Goal: Check status: Check status

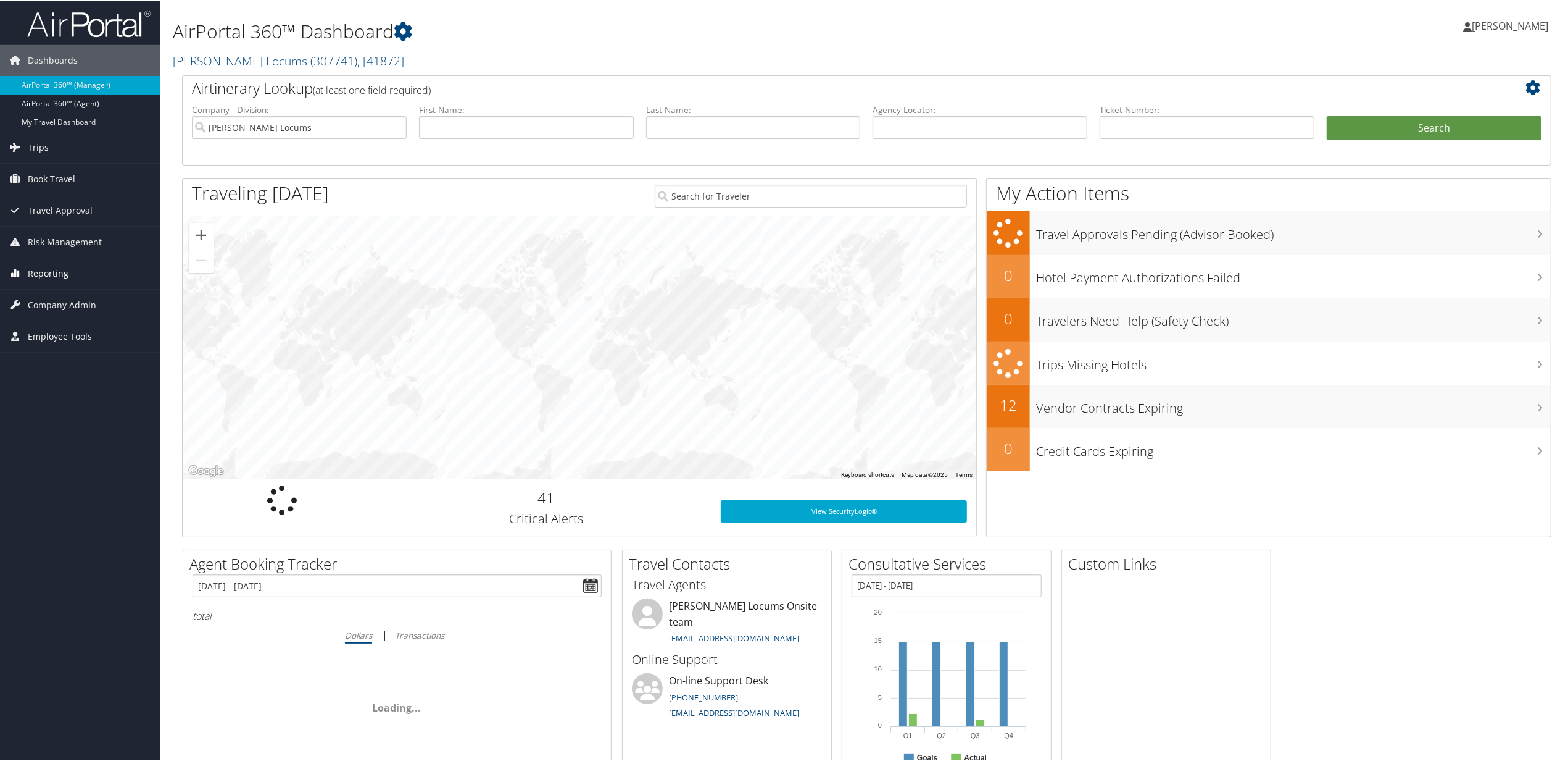
click at [42, 267] on span "Reporting" at bounding box center [48, 272] width 40 height 31
click at [51, 290] on link "Unused Tickets" at bounding box center [80, 297] width 161 height 18
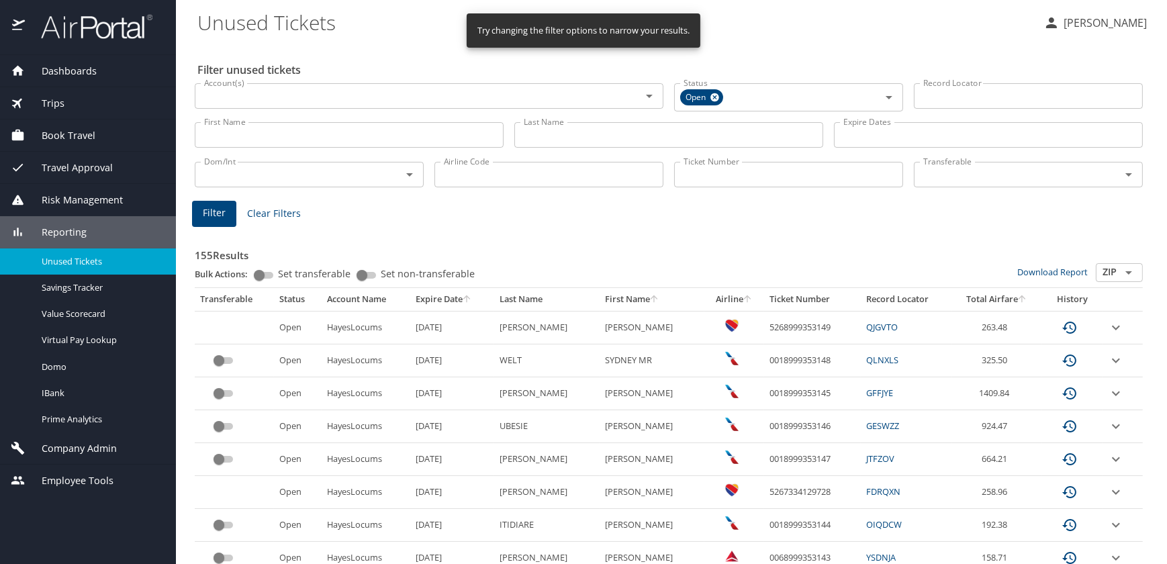
click at [545, 130] on input "Last Name" at bounding box center [669, 135] width 309 height 26
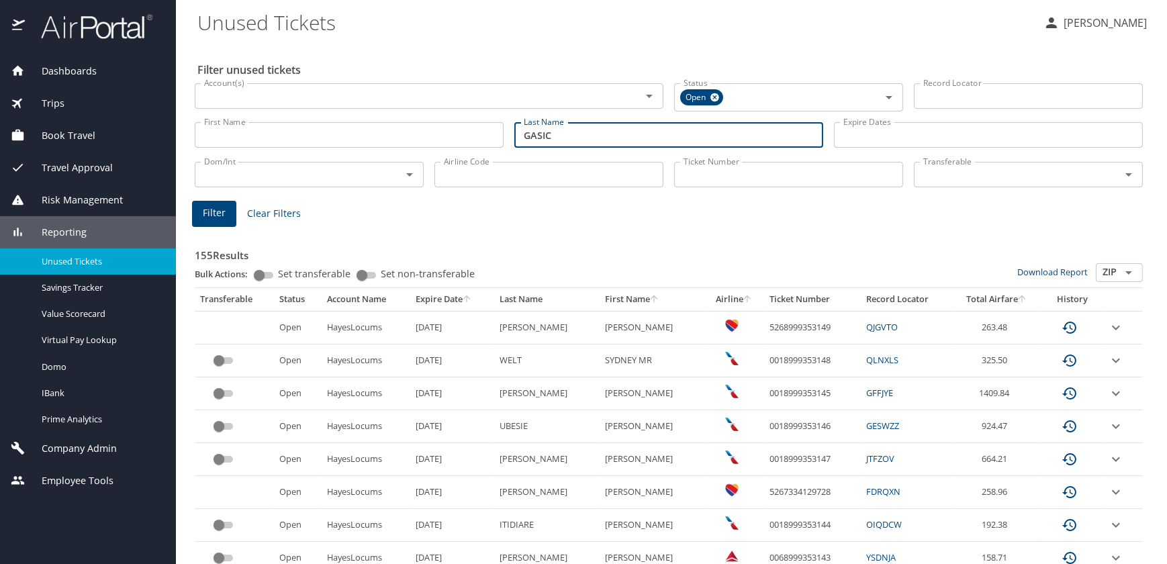
type input "GASIC"
click at [203, 214] on span "Filter" at bounding box center [214, 213] width 23 height 17
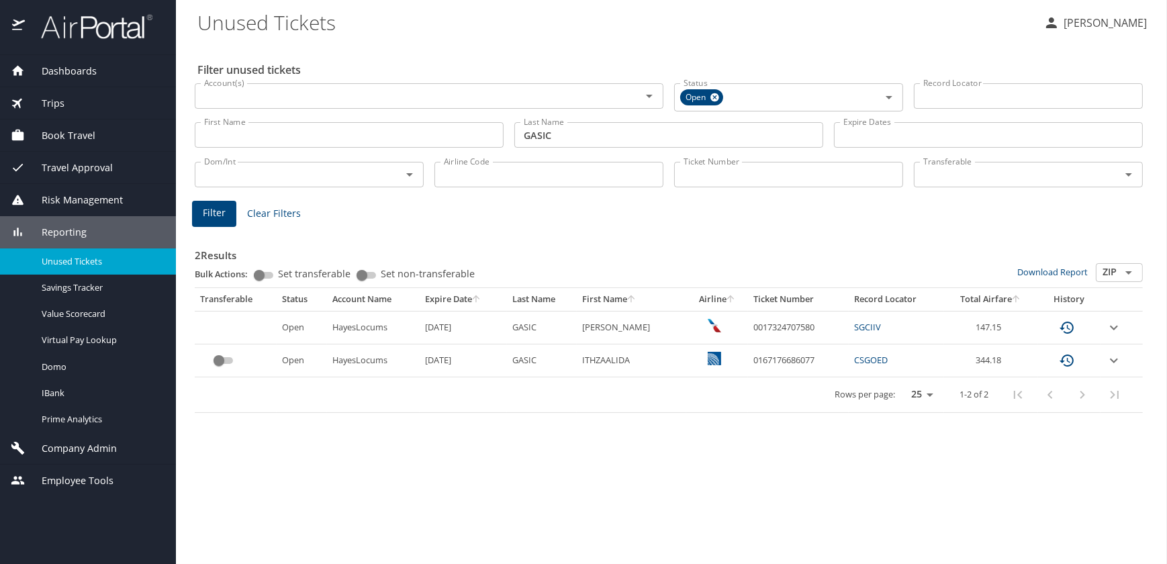
click at [870, 326] on link "SGCIIV" at bounding box center [867, 327] width 27 height 12
drag, startPoint x: 818, startPoint y: 327, endPoint x: 752, endPoint y: 326, distance: 65.8
click at [752, 326] on td "0017324707580" at bounding box center [798, 327] width 101 height 33
drag, startPoint x: 752, startPoint y: 326, endPoint x: 779, endPoint y: 328, distance: 26.3
copy td "0017324707580"
